Goal: Information Seeking & Learning: Understand process/instructions

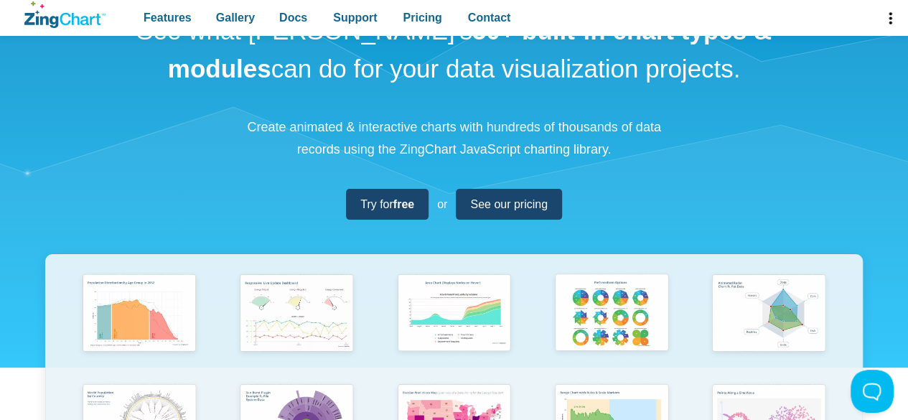
scroll to position [143, 0]
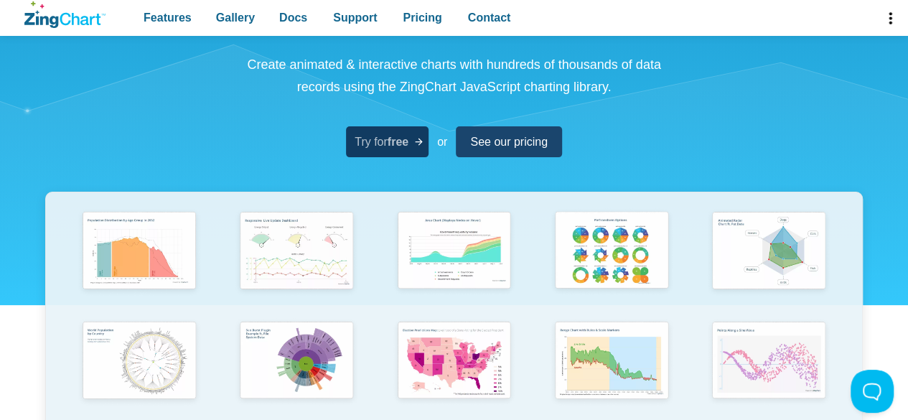
click at [371, 149] on span "Try for free" at bounding box center [381, 141] width 54 height 19
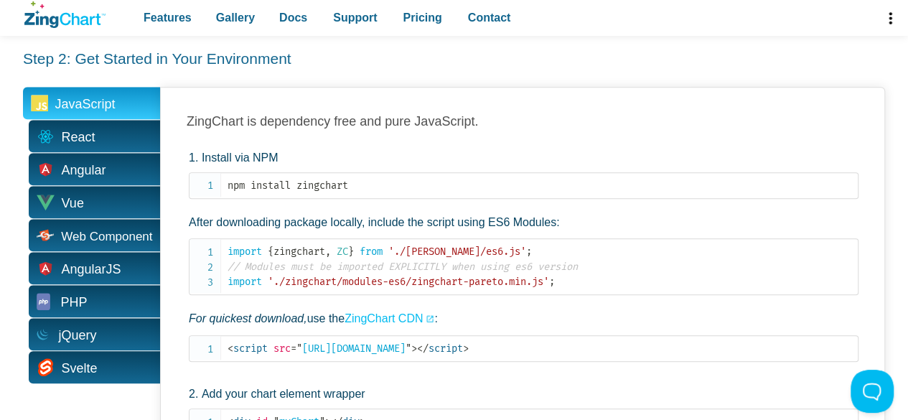
scroll to position [574, 0]
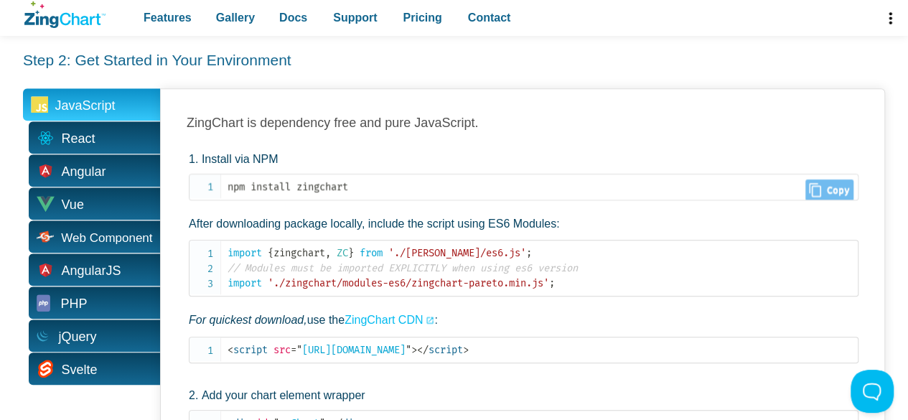
click at [812, 179] on span "Close Copy" at bounding box center [829, 190] width 48 height 22
click at [827, 245] on span "Close Copy" at bounding box center [829, 256] width 48 height 22
click at [581, 245] on code "import { zingchart , ZC } from './[PERSON_NAME]/es6.js' ; // Modules must be im…" at bounding box center [542, 267] width 630 height 45
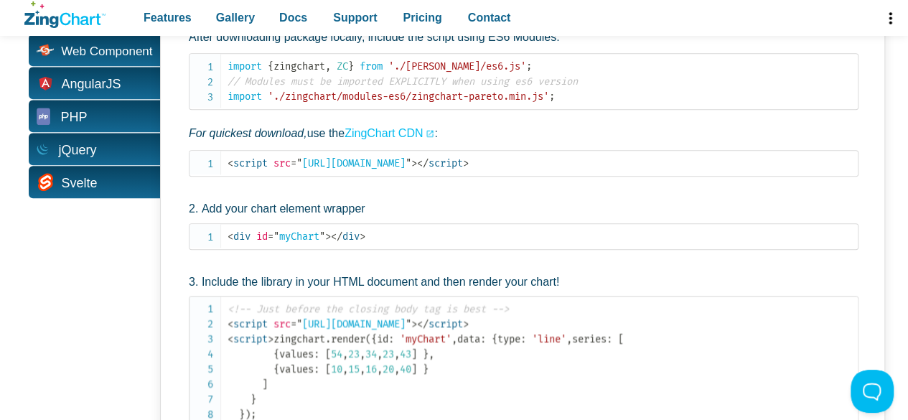
scroll to position [764, 0]
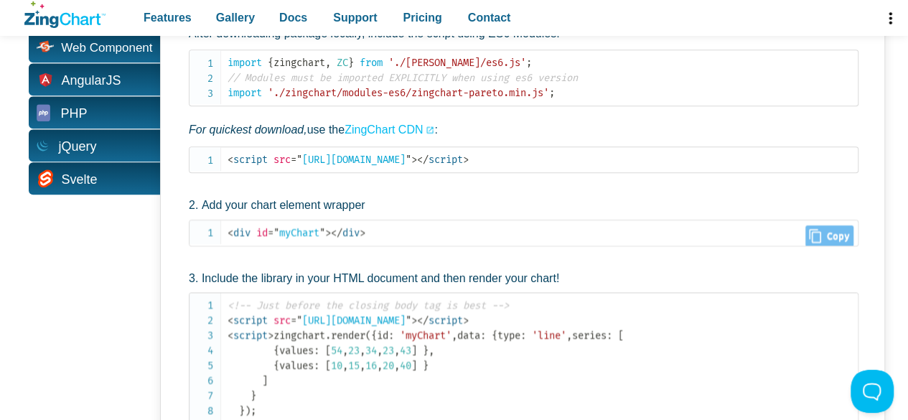
click at [825, 225] on span "Close Copy" at bounding box center [829, 236] width 48 height 22
type input "<div id="myChart"></div>"
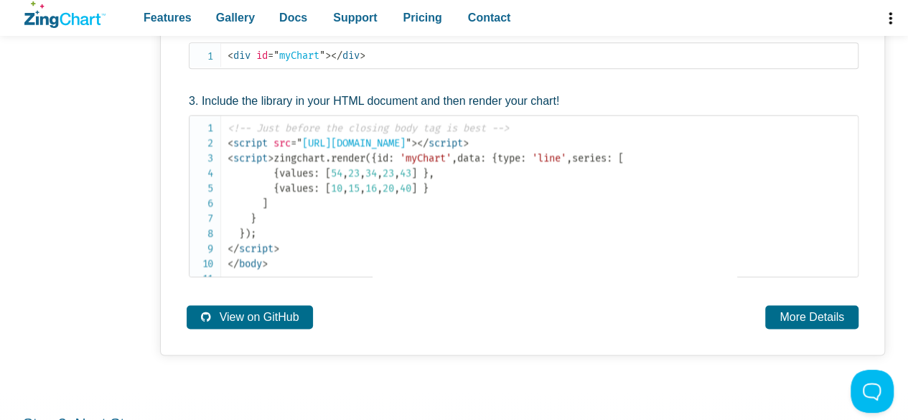
scroll to position [923, 0]
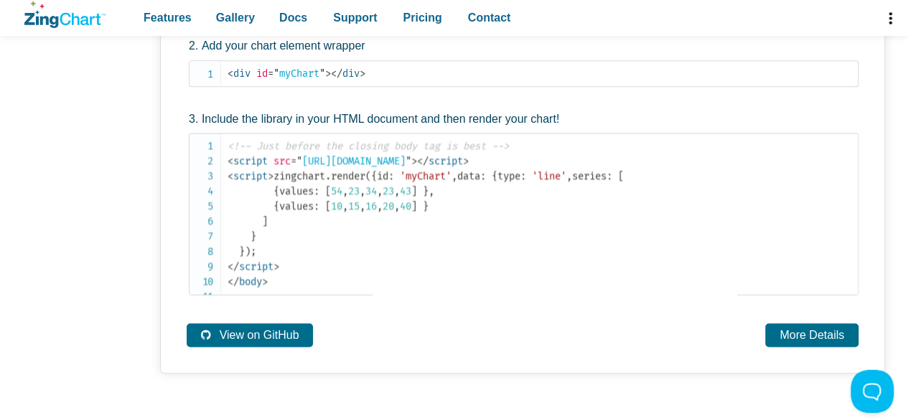
click at [116, 310] on div "JavaScript React Angular Vue Web Component AngularJS PHP jQuery [GEOGRAPHIC_DAT…" at bounding box center [91, 56] width 137 height 634
click at [95, 178] on div "JavaScript React Angular Vue Web Component AngularJS PHP jQuery [GEOGRAPHIC_DAT…" at bounding box center [91, 56] width 137 height 634
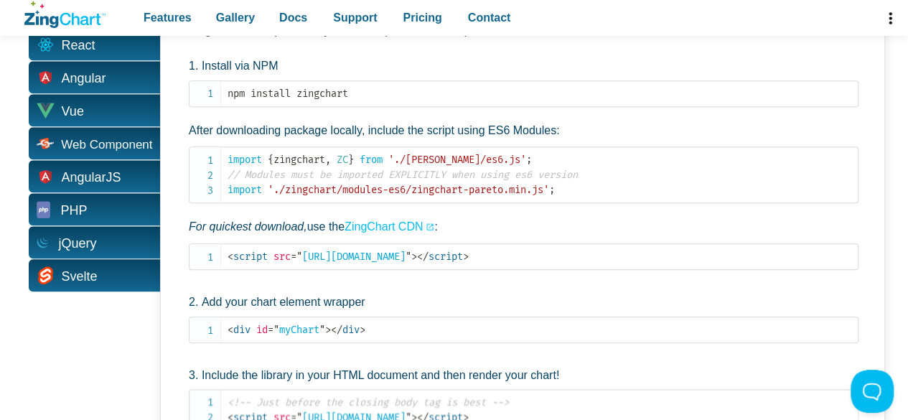
scroll to position [665, 0]
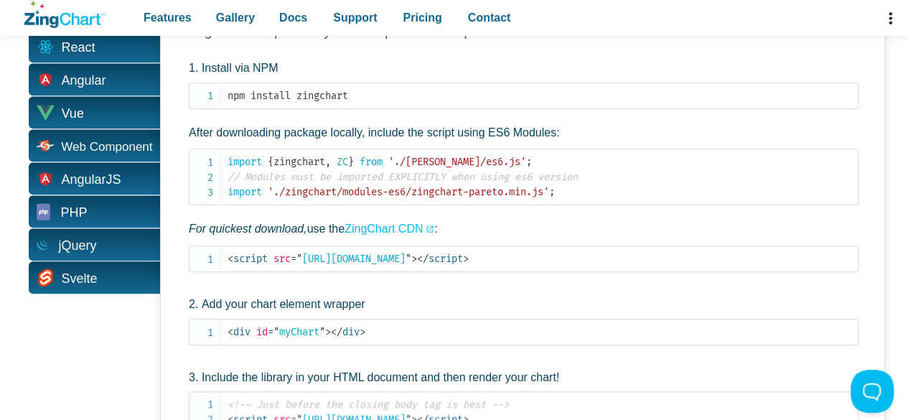
click at [102, 357] on div "JavaScript React Angular Vue Web Component AngularJS PHP jQuery [GEOGRAPHIC_DAT…" at bounding box center [91, 314] width 137 height 634
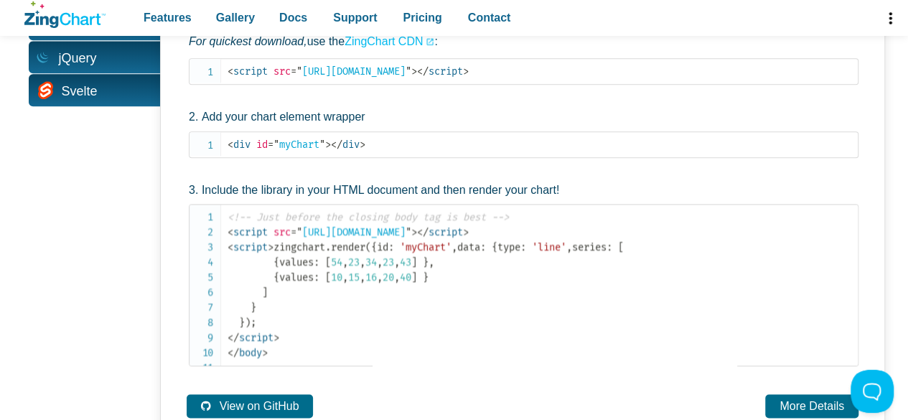
scroll to position [895, 0]
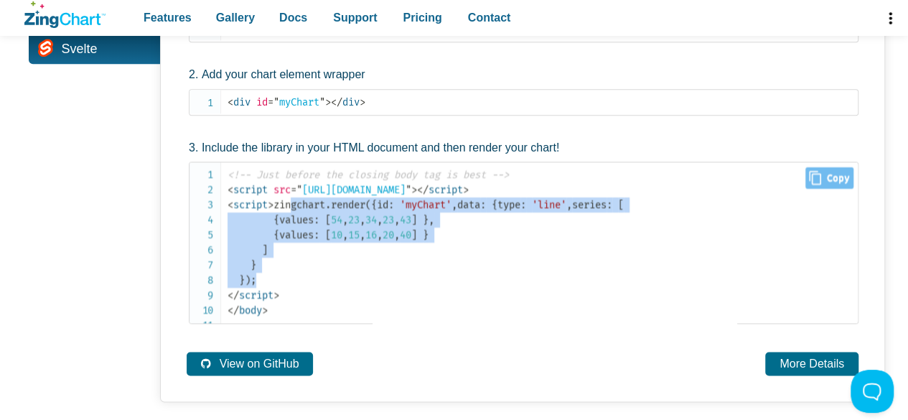
drag, startPoint x: 240, startPoint y: 182, endPoint x: 271, endPoint y: 314, distance: 135.6
click at [271, 314] on code "<!-- Just before the closing body tag is best --> < script src = " [URL][DOMAIN…" at bounding box center [542, 242] width 630 height 151
copy span "zingchart . render ( { id : 'myChart' , data : { type : 'line' , series : [ { v…"
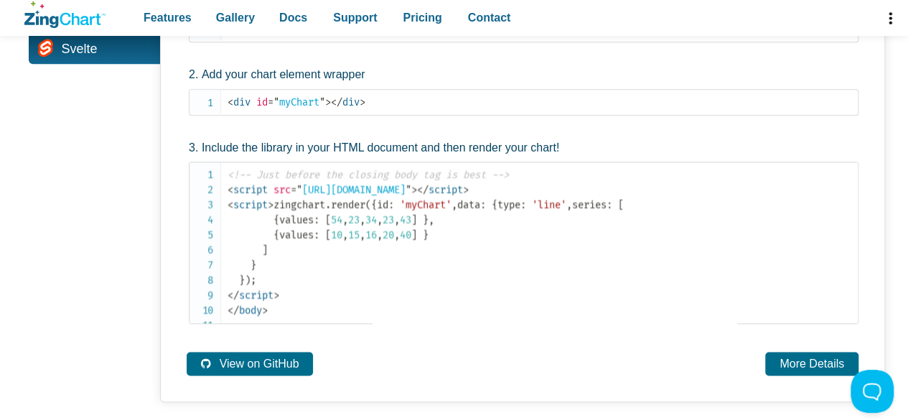
click at [96, 227] on div "JavaScript React Angular Vue Web Component AngularJS PHP jQuery [GEOGRAPHIC_DAT…" at bounding box center [91, 85] width 137 height 634
